Goal: Complete application form: Complete application form

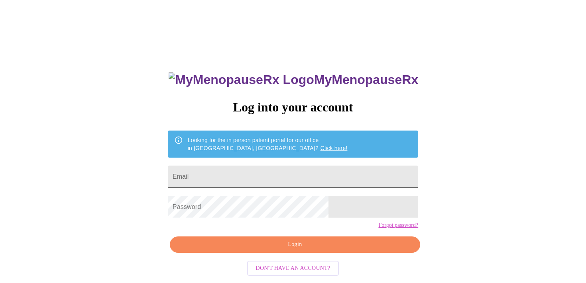
click at [276, 176] on input "Email" at bounding box center [293, 177] width 250 height 22
type input "[EMAIL_ADDRESS][DOMAIN_NAME]"
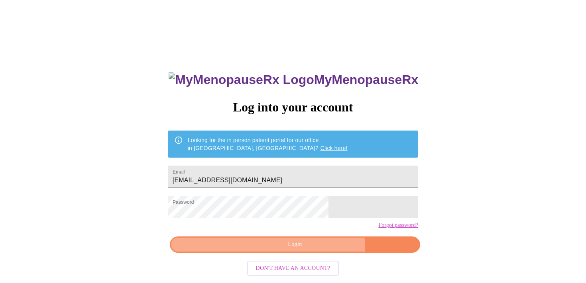
click at [311, 253] on button "Login" at bounding box center [295, 245] width 250 height 16
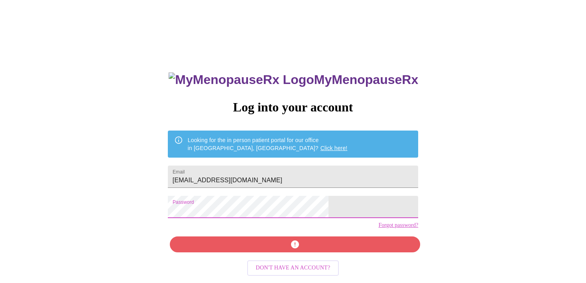
click at [164, 215] on div "MyMenopauseRx Log into your account Looking for the in person patient portal fo…" at bounding box center [292, 173] width 579 height 340
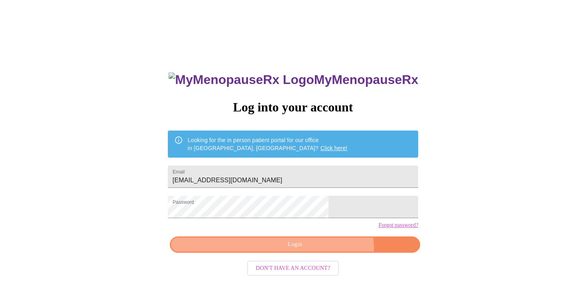
click at [316, 253] on button "Login" at bounding box center [295, 245] width 250 height 16
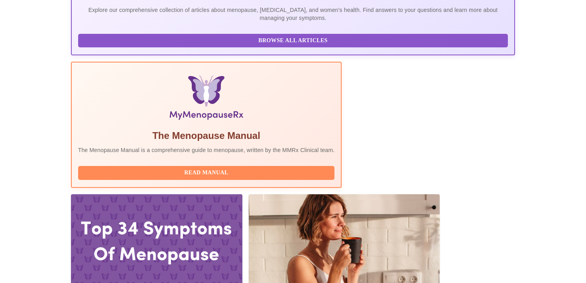
scroll to position [196, 0]
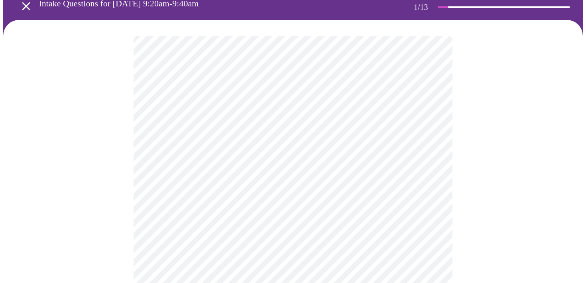
scroll to position [39, 0]
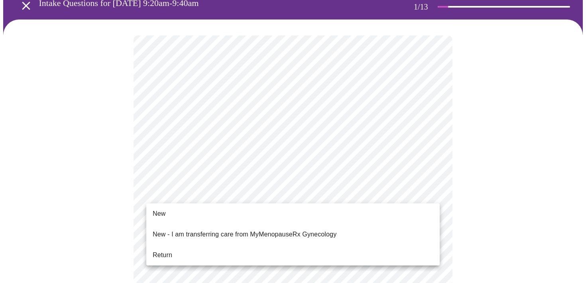
click at [171, 254] on li "Return" at bounding box center [292, 255] width 293 height 14
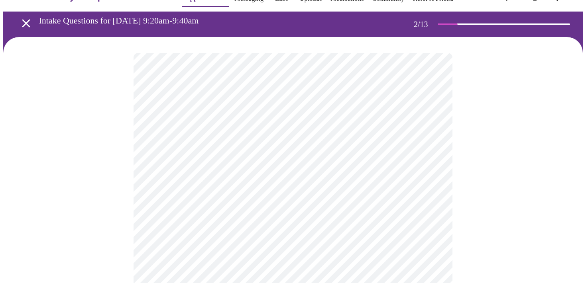
scroll to position [25, 0]
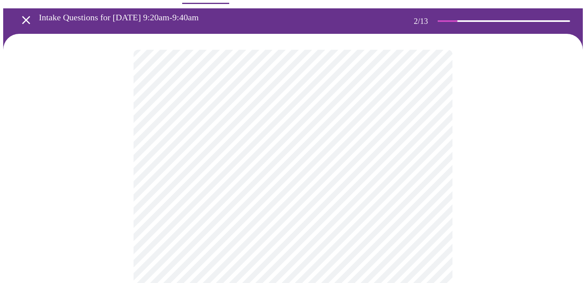
click at [431, 142] on body "MyMenopauseRx Appointments Messaging Labs Uploads Medications Community Refer a…" at bounding box center [292, 254] width 579 height 552
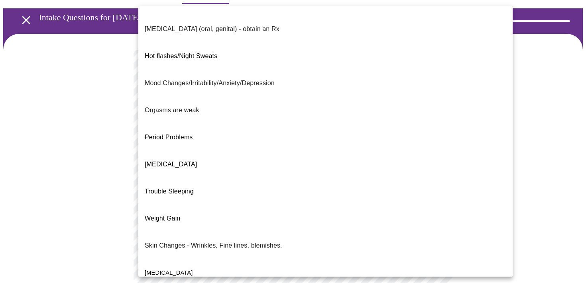
scroll to position [0, 0]
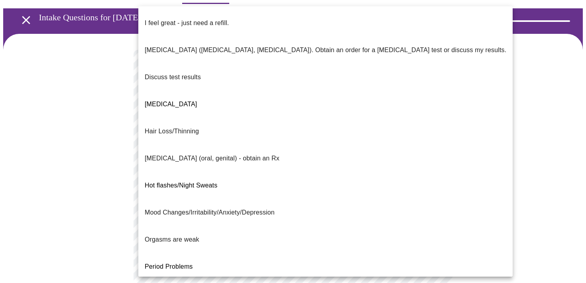
click at [280, 253] on li "Period Problems" at bounding box center [325, 266] width 374 height 27
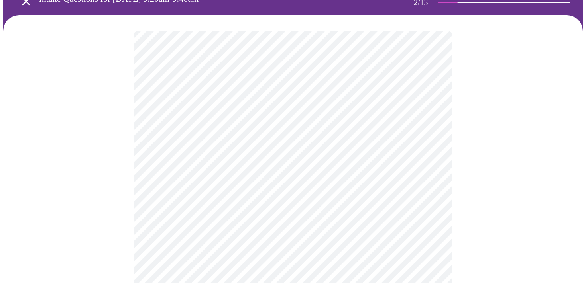
scroll to position [44, 0]
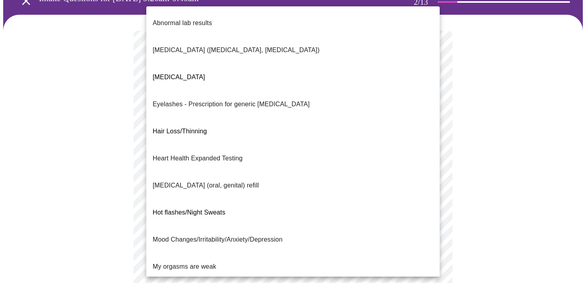
click at [249, 189] on body "MyMenopauseRx Appointments Messaging Labs Uploads Medications Community Refer a…" at bounding box center [292, 233] width 579 height 548
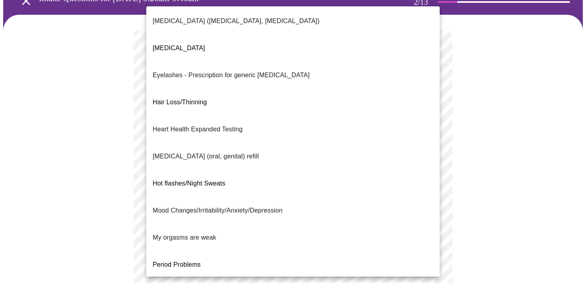
scroll to position [0, 0]
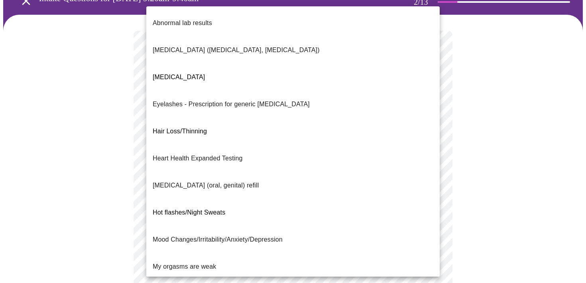
click at [243, 118] on li "Hair Loss/Thinning" at bounding box center [292, 131] width 293 height 27
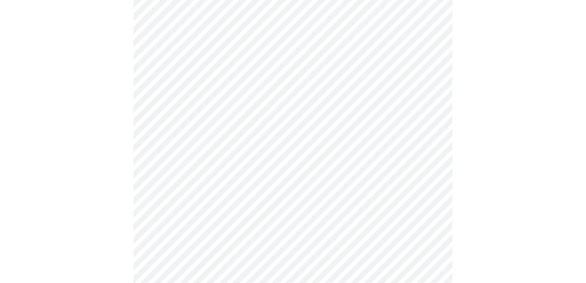
scroll to position [194, 0]
click at [242, 123] on body "MyMenopauseRx Appointments Messaging Labs Uploads Medications Community Refer a…" at bounding box center [292, 81] width 579 height 543
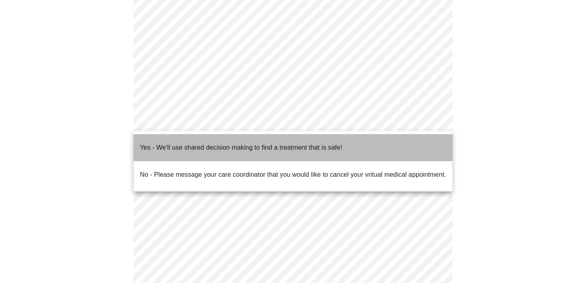
click at [239, 143] on p "Yes - We'll use shared decision making to find a treatment that is safe!" at bounding box center [241, 148] width 202 height 10
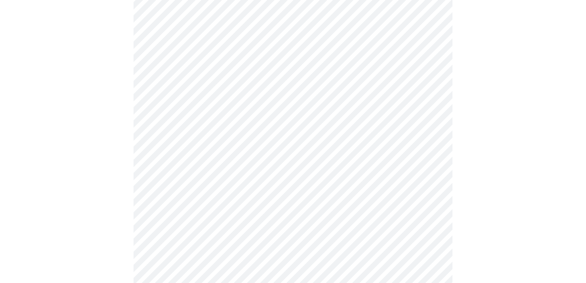
scroll to position [0, 0]
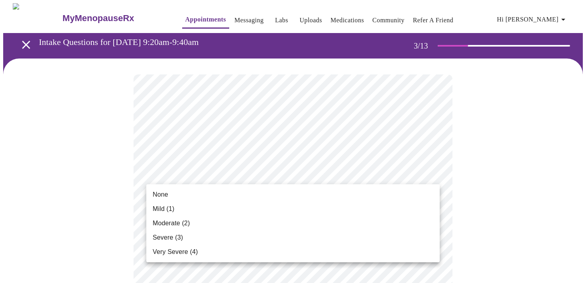
click at [415, 203] on li "Mild (1)" at bounding box center [292, 209] width 293 height 14
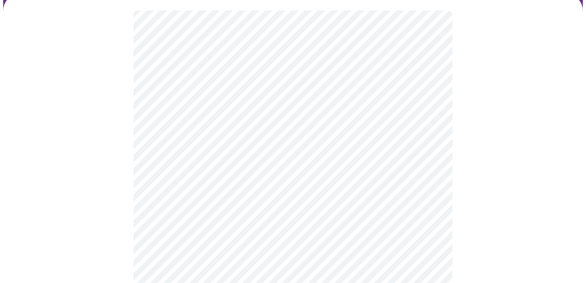
scroll to position [65, 0]
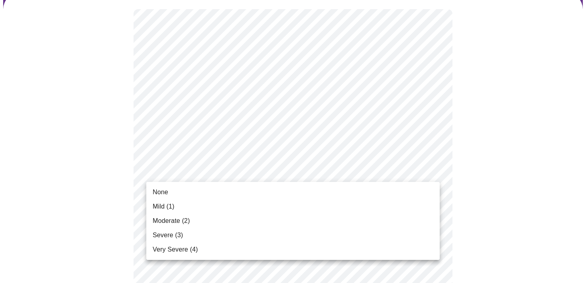
click at [421, 211] on li "Mild (1)" at bounding box center [292, 207] width 293 height 14
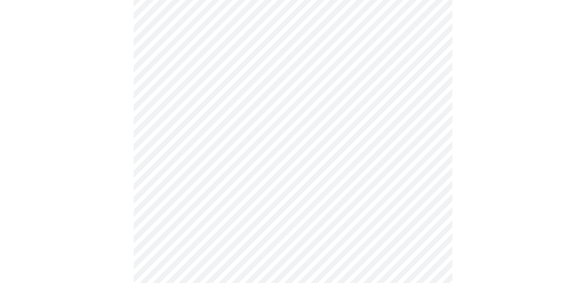
scroll to position [116, 0]
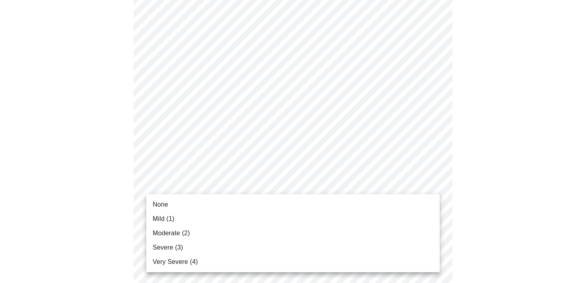
click at [407, 233] on li "Moderate (2)" at bounding box center [292, 233] width 293 height 14
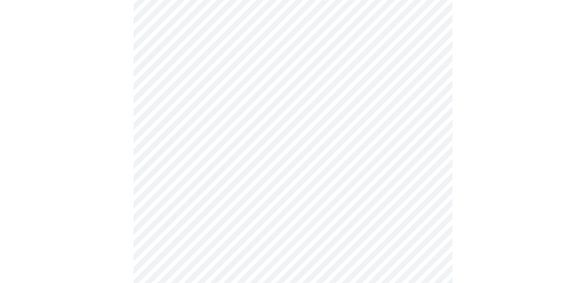
scroll to position [170, 0]
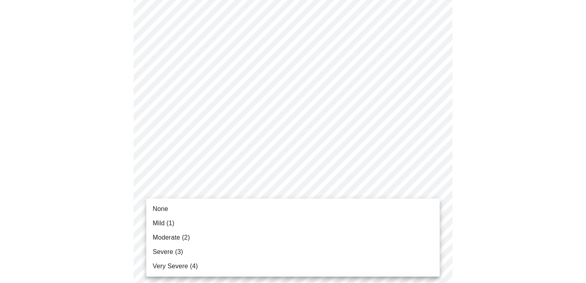
click at [402, 223] on li "Mild (1)" at bounding box center [292, 223] width 293 height 14
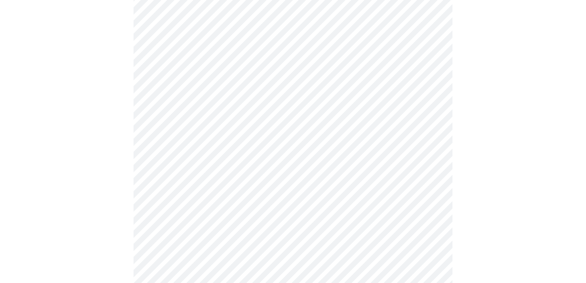
scroll to position [292, 0]
click at [412, 123] on body "MyMenopauseRx Appointments Messaging Labs Uploads Medications Community Refer a…" at bounding box center [292, 218] width 579 height 1015
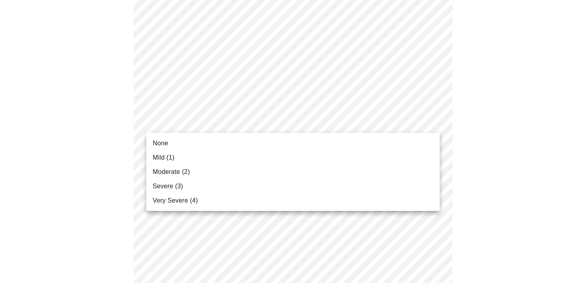
click at [404, 160] on li "Mild (1)" at bounding box center [292, 158] width 293 height 14
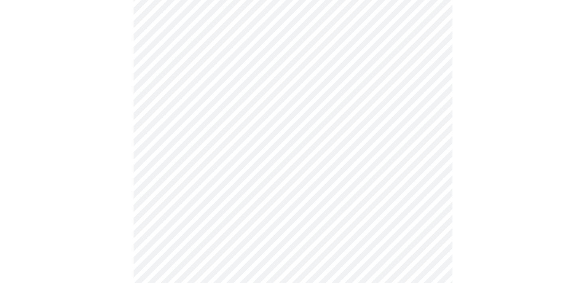
scroll to position [303, 0]
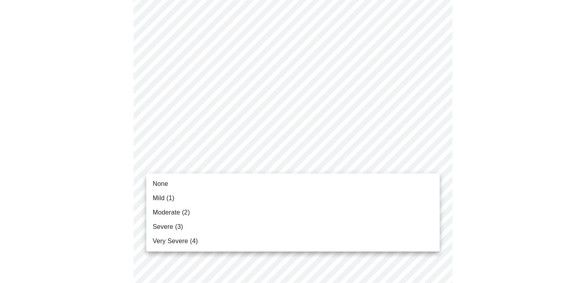
click at [404, 160] on body "MyMenopauseRx Appointments Messaging Labs Uploads Medications Community Refer a…" at bounding box center [292, 202] width 579 height 1004
click at [399, 211] on li "Moderate (2)" at bounding box center [292, 213] width 293 height 14
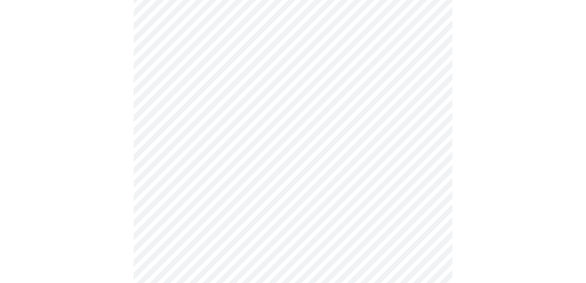
scroll to position [381, 0]
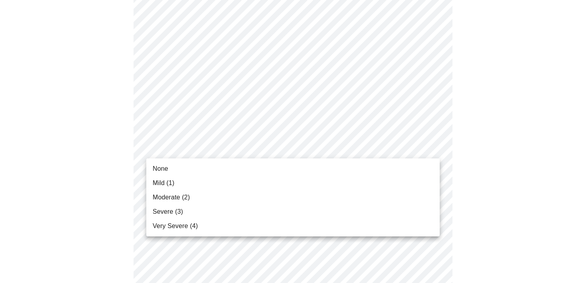
click at [382, 146] on body "MyMenopauseRx Appointments Messaging Labs Uploads Medications Community Refer a…" at bounding box center [292, 118] width 579 height 993
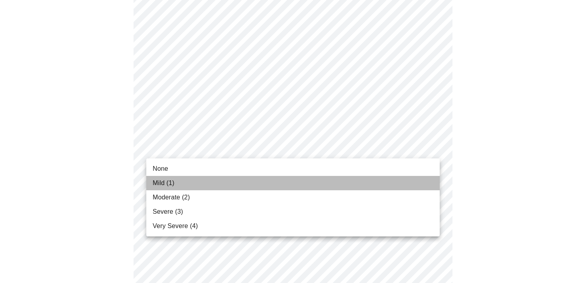
click at [364, 182] on li "Mild (1)" at bounding box center [292, 183] width 293 height 14
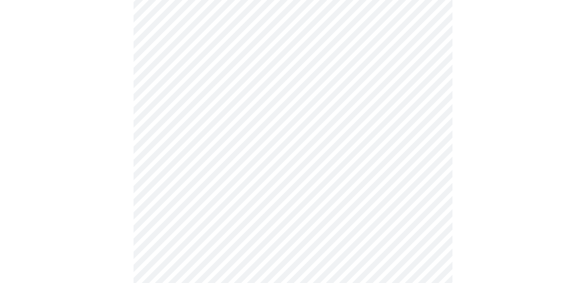
scroll to position [428, 0]
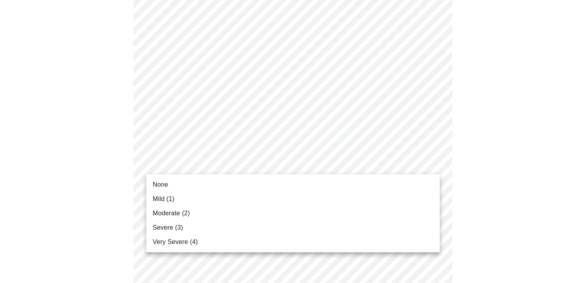
click at [365, 169] on body "MyMenopauseRx Appointments Messaging Labs Uploads Medications Community Refer a…" at bounding box center [292, 65] width 579 height 981
click at [362, 198] on li "Mild (1)" at bounding box center [292, 199] width 293 height 14
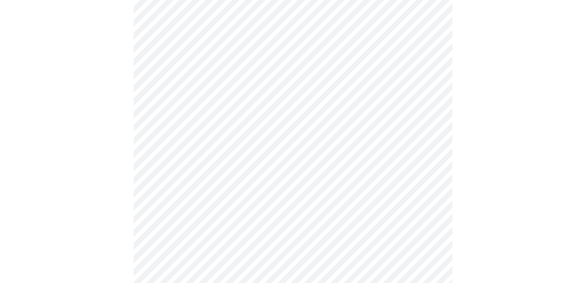
scroll to position [477, 0]
click at [355, 182] on body "MyMenopauseRx Appointments Messaging Labs Uploads Medications Community Refer a…" at bounding box center [292, 11] width 579 height 970
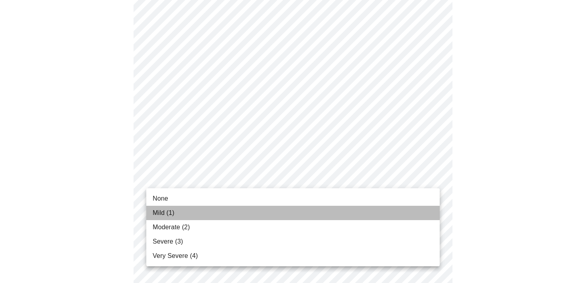
click at [351, 214] on li "Mild (1)" at bounding box center [292, 213] width 293 height 14
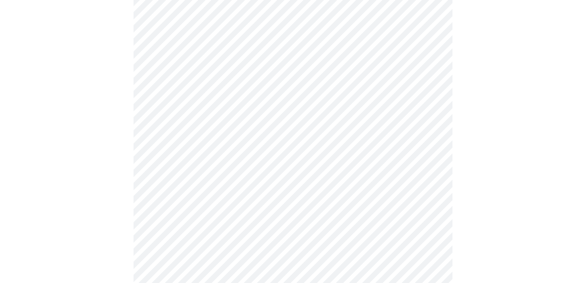
scroll to position [508, 0]
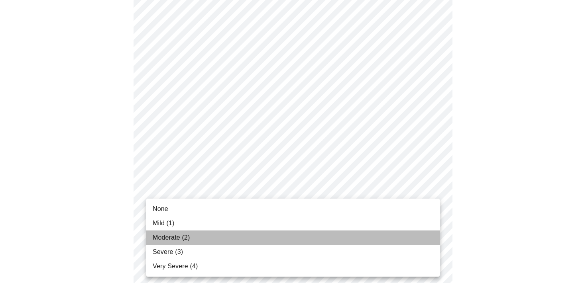
click at [345, 234] on li "Moderate (2)" at bounding box center [292, 238] width 293 height 14
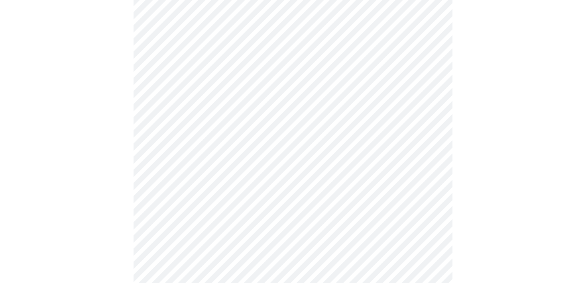
scroll to position [628, 0]
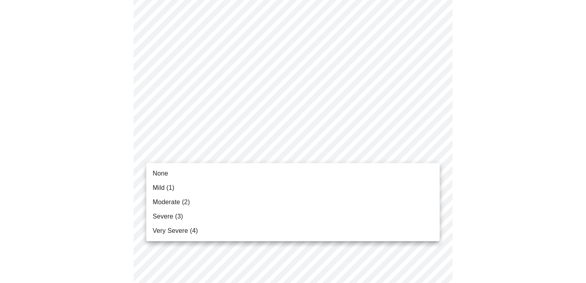
click at [314, 167] on li "None" at bounding box center [292, 173] width 293 height 14
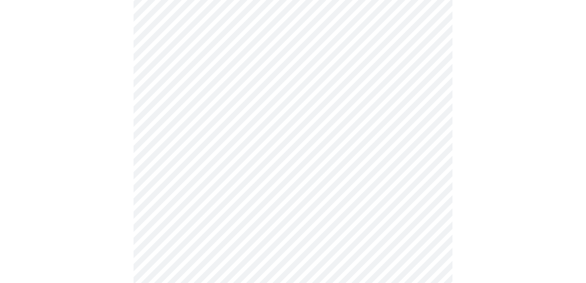
scroll to position [393, 0]
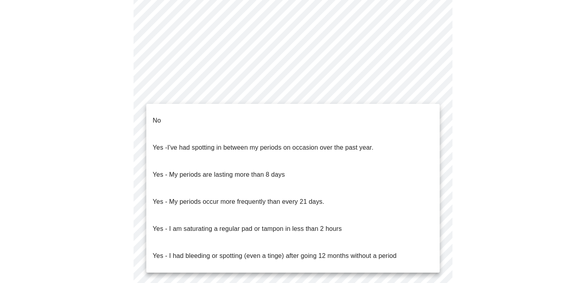
click at [362, 94] on body "MyMenopauseRx Appointments Messaging Labs Uploads Medications Community Refer a…" at bounding box center [292, 3] width 579 height 786
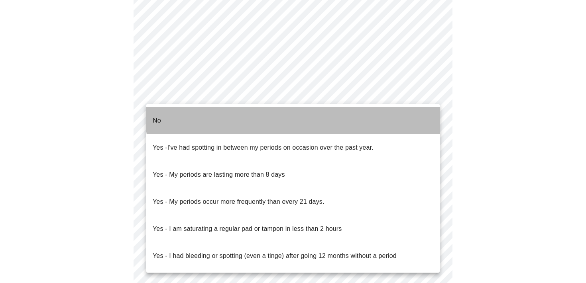
click at [335, 110] on li "No" at bounding box center [292, 120] width 293 height 27
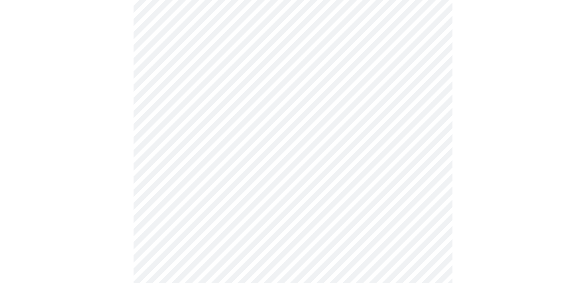
scroll to position [426, 0]
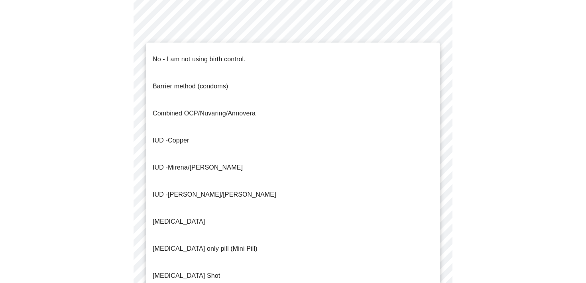
click at [334, 59] on li "No - I am not using birth control." at bounding box center [292, 59] width 293 height 27
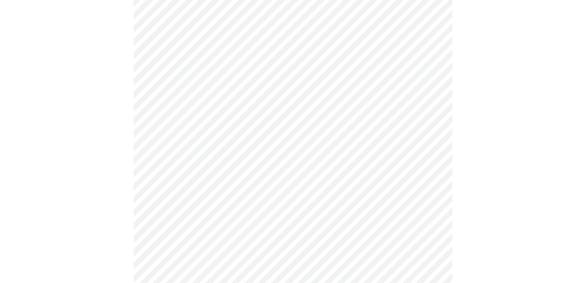
scroll to position [445, 0]
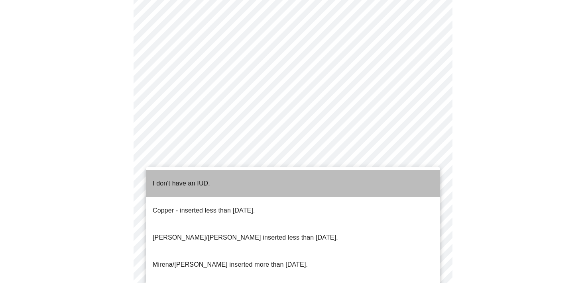
click at [354, 184] on li "I don't have an IUD." at bounding box center [292, 183] width 293 height 27
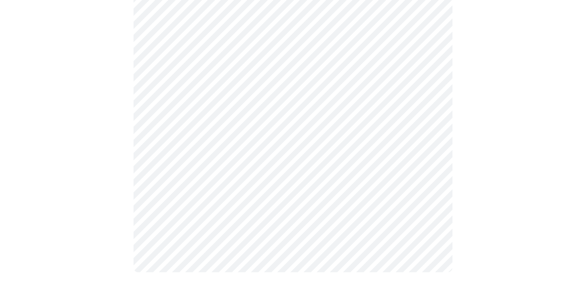
scroll to position [488, 0]
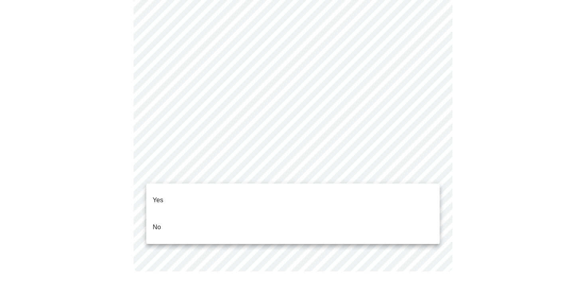
click at [353, 190] on li "Yes" at bounding box center [292, 200] width 293 height 27
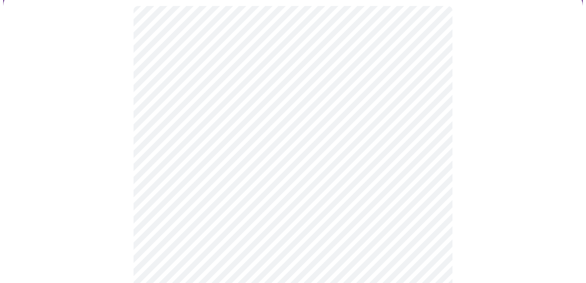
scroll to position [76, 0]
click at [434, 133] on body "MyMenopauseRx Appointments Messaging Labs Uploads Medications Community Refer a…" at bounding box center [292, 222] width 579 height 589
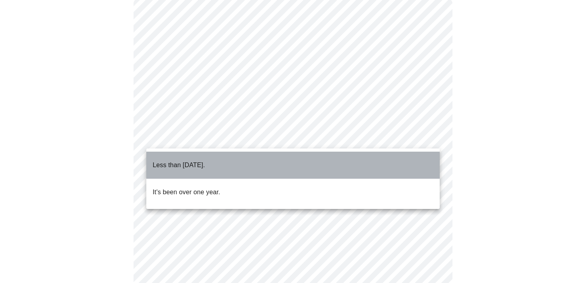
click at [404, 159] on li "Less than one year ago." at bounding box center [292, 165] width 293 height 27
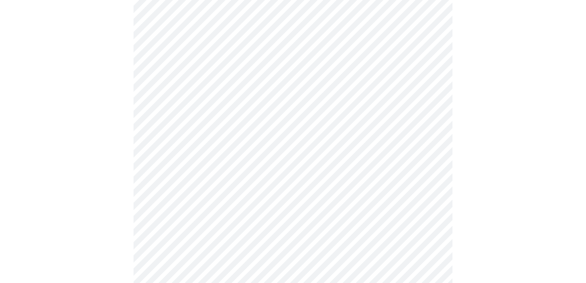
scroll to position [135, 0]
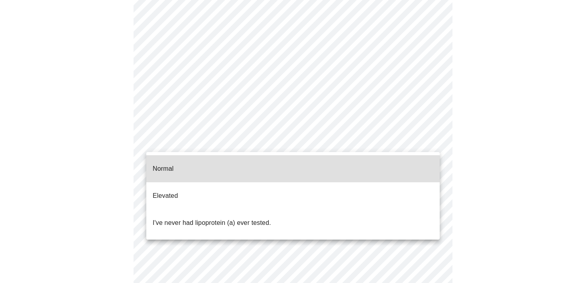
click at [276, 134] on body "MyMenopauseRx Appointments Messaging Labs Uploads Medications Community Refer a…" at bounding box center [292, 162] width 579 height 589
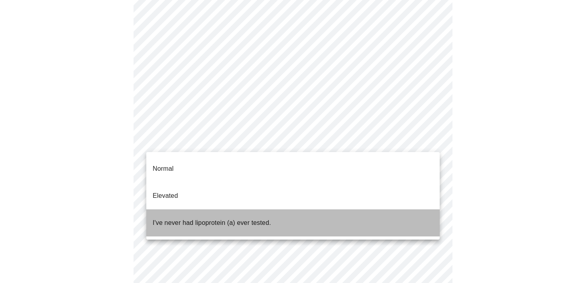
click at [280, 210] on li "I've never had lipoprotein (a) ever tested." at bounding box center [292, 223] width 293 height 27
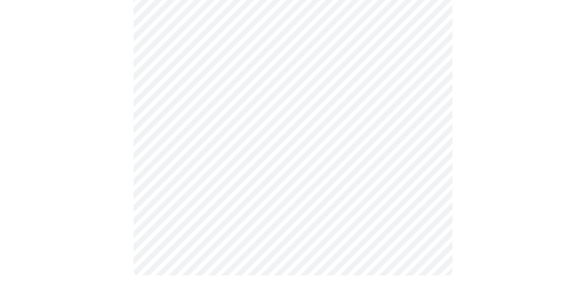
scroll to position [137, 0]
